Goal: Information Seeking & Learning: Learn about a topic

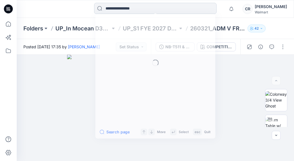
click at [120, 5] on input at bounding box center [155, 8] width 122 height 11
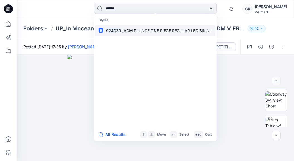
type input "******"
click at [126, 30] on span "_ADM PLUNGE ONE PIECE REGULAR LEG BIKINI" at bounding box center [166, 30] width 89 height 5
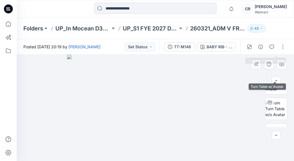
scroll to position [56, 0]
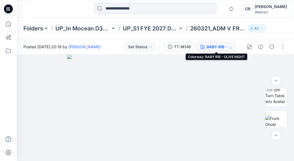
click at [225, 48] on div "BABY RIB - OLIVE NIGHT" at bounding box center [220, 47] width 26 height 6
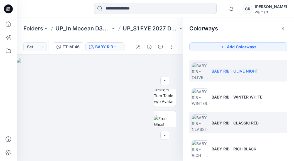
scroll to position [0, 0]
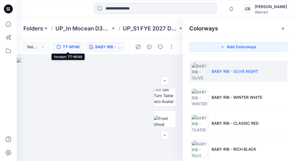
click at [72, 46] on div "TT-M146" at bounding box center [71, 47] width 17 height 6
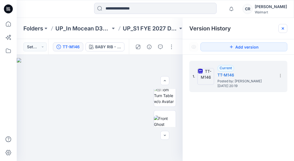
click at [281, 29] on icon at bounding box center [283, 28] width 4 height 4
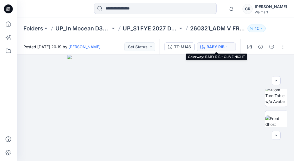
click at [224, 47] on div "BABY RIB - OLIVE NIGHT" at bounding box center [220, 47] width 26 height 6
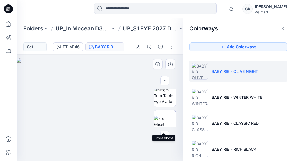
click at [168, 115] on img at bounding box center [165, 121] width 22 height 12
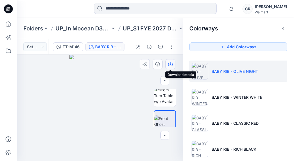
click at [171, 65] on icon "button" at bounding box center [170, 64] width 4 height 4
click at [292, 77] on ul "BABY RIB - OLIVE NIGHT BABY RIB - WINTER WHITE BABY RIB - CLASSIC RED BABY RIB …" at bounding box center [238, 123] width 111 height 136
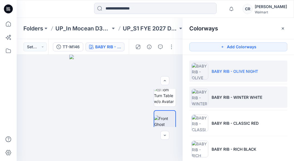
click at [240, 93] on li "BABY RIB - WINTER WHITE" at bounding box center [238, 96] width 98 height 21
click at [228, 95] on p "BABY RIB - WINTER WHITE" at bounding box center [237, 97] width 51 height 6
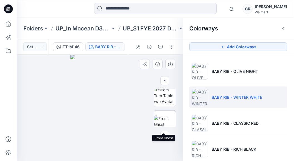
click at [162, 116] on img at bounding box center [165, 121] width 22 height 12
click at [168, 61] on button "button" at bounding box center [170, 64] width 10 height 10
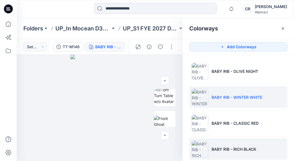
drag, startPoint x: 273, startPoint y: 143, endPoint x: 273, endPoint y: 150, distance: 7.0
click at [273, 150] on li "BABY RIB - RICH BLACK" at bounding box center [238, 148] width 98 height 21
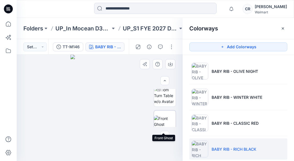
click at [166, 120] on img at bounding box center [165, 121] width 22 height 12
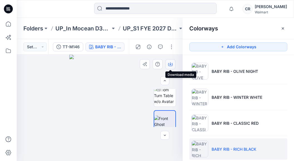
click at [172, 65] on icon "button" at bounding box center [170, 64] width 4 height 4
click at [291, 94] on ul "BABY RIB - OLIVE NIGHT BABY RIB - WINTER WHITE BABY RIB - CLASSIC RED BABY RIB …" at bounding box center [238, 123] width 111 height 136
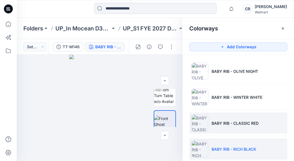
click at [236, 121] on p "BABY RIB - CLASSIC RED" at bounding box center [235, 123] width 47 height 6
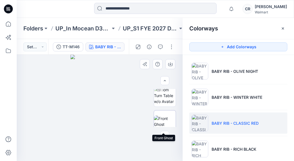
click at [170, 119] on img at bounding box center [165, 121] width 22 height 12
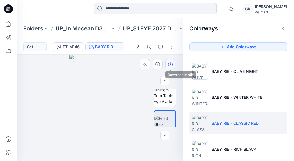
click at [172, 62] on icon "button" at bounding box center [170, 64] width 4 height 4
click at [287, 97] on ul "BABY RIB - OLIVE NIGHT BABY RIB - WINTER WHITE BABY RIB - CLASSIC RED BABY RIB …" at bounding box center [238, 123] width 111 height 136
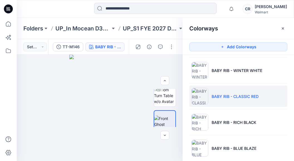
scroll to position [35, 0]
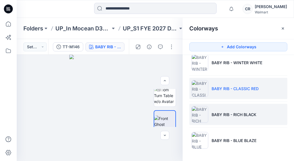
click at [230, 116] on p "BABY RIB - RICH BLACK" at bounding box center [234, 114] width 45 height 6
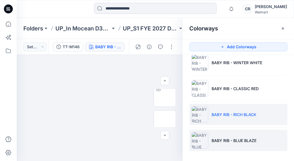
click at [222, 139] on p "BABY RIB - BLUE BLAZE" at bounding box center [234, 140] width 45 height 6
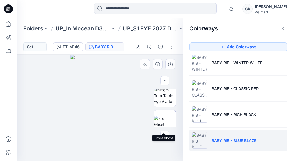
click at [164, 116] on img at bounding box center [165, 121] width 22 height 12
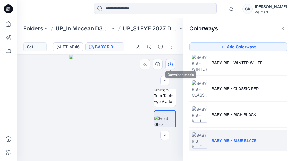
click at [172, 64] on icon "button" at bounding box center [170, 64] width 4 height 3
click at [288, 58] on ul "BABY RIB - OLIVE NIGHT BABY RIB - WINTER WHITE BABY RIB - CLASSIC RED BABY RIB …" at bounding box center [238, 88] width 111 height 136
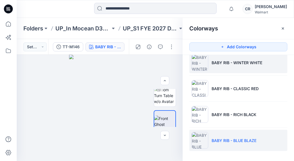
click at [226, 66] on li "BABY RIB - WINTER WHITE" at bounding box center [238, 62] width 98 height 21
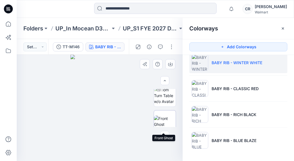
click at [163, 117] on img at bounding box center [165, 121] width 22 height 12
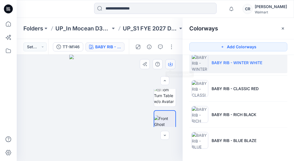
click at [173, 64] on button "button" at bounding box center [170, 64] width 10 height 10
click at [121, 11] on input at bounding box center [155, 8] width 122 height 11
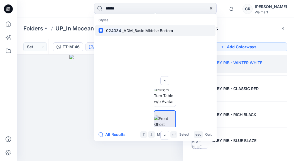
type input "******"
click at [159, 33] on p "024034 _ADM_Basic Midrise Bottom" at bounding box center [139, 31] width 68 height 6
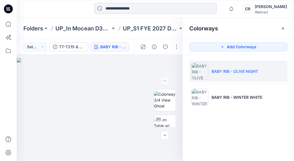
click at [118, 8] on input at bounding box center [155, 8] width 122 height 11
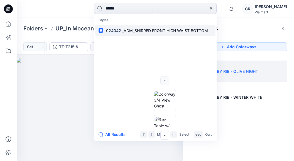
type input "******"
click at [134, 28] on span "_ADM_SHIRRED FRONT HIGH WAIST BOTTOM" at bounding box center [165, 30] width 86 height 5
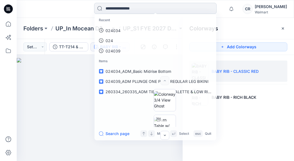
click at [110, 10] on input at bounding box center [155, 8] width 122 height 11
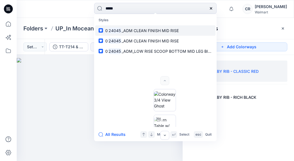
type input "*****"
click at [147, 32] on span "_ADM CLEAN FINISH MID RISE" at bounding box center [150, 30] width 57 height 5
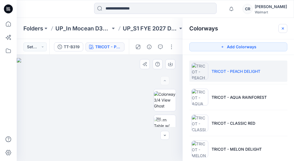
click at [284, 31] on button "button" at bounding box center [282, 28] width 9 height 9
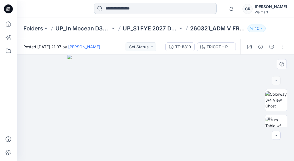
click at [159, 3] on input at bounding box center [155, 8] width 122 height 11
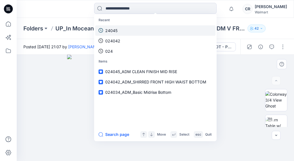
click at [132, 30] on link "24045" at bounding box center [155, 30] width 120 height 10
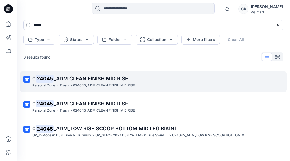
scroll to position [19, 0]
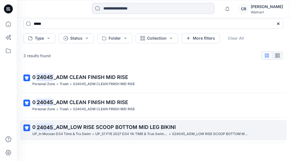
click at [99, 130] on p "0 24045 _ADM_LOW RISE SCOOP BOTTOM MID LEG BIKINI" at bounding box center [152, 127] width 241 height 8
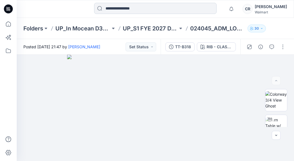
click at [192, 5] on input at bounding box center [155, 8] width 122 height 11
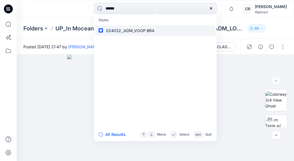
type input "******"
click at [141, 30] on span "_ADM_VOOP BRA" at bounding box center [138, 30] width 33 height 5
